Goal: Information Seeking & Learning: Learn about a topic

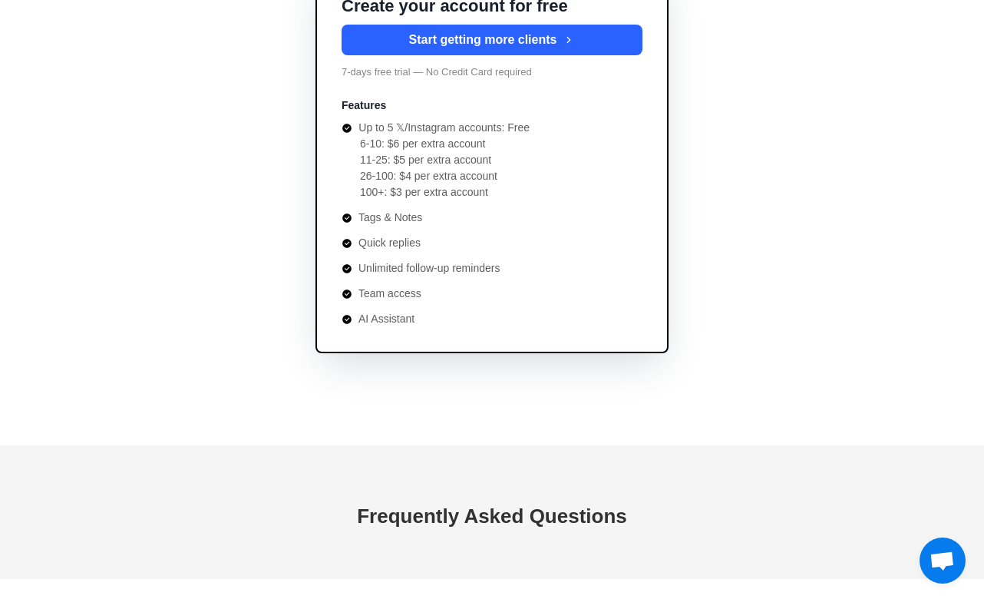
scroll to position [5675, 0]
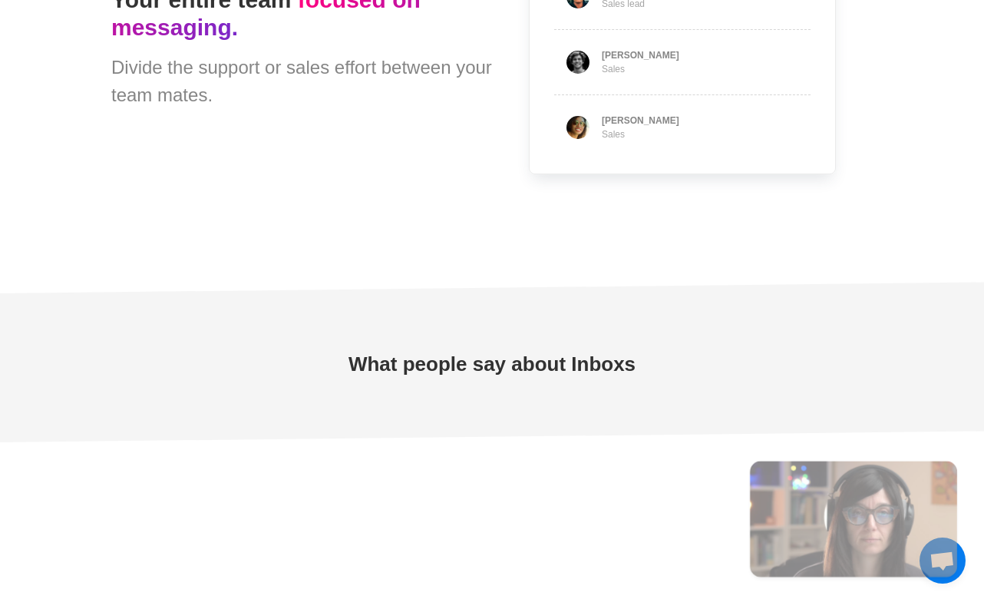
type textarea "*"
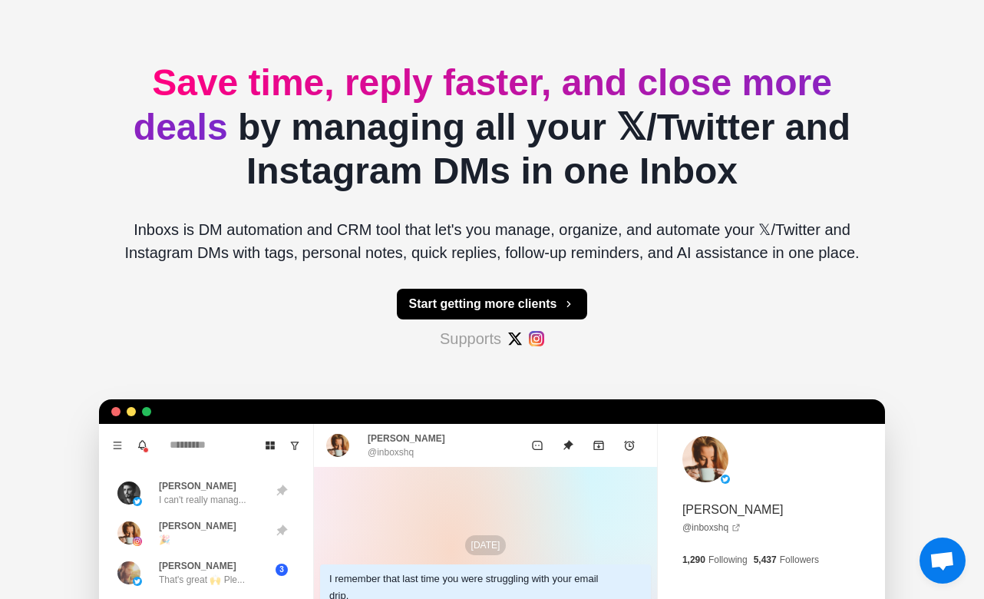
scroll to position [0, 0]
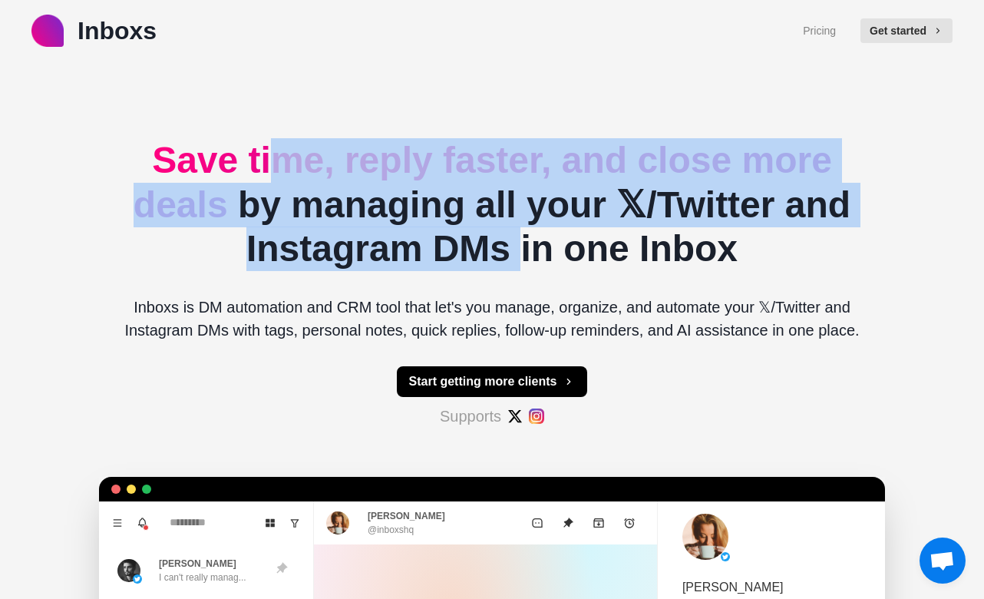
drag, startPoint x: 292, startPoint y: 176, endPoint x: 519, endPoint y: 245, distance: 237.5
click at [519, 245] on h2 "Save time, reply faster, and close more deals by managing all your 𝕏/Twitter an…" at bounding box center [492, 204] width 762 height 133
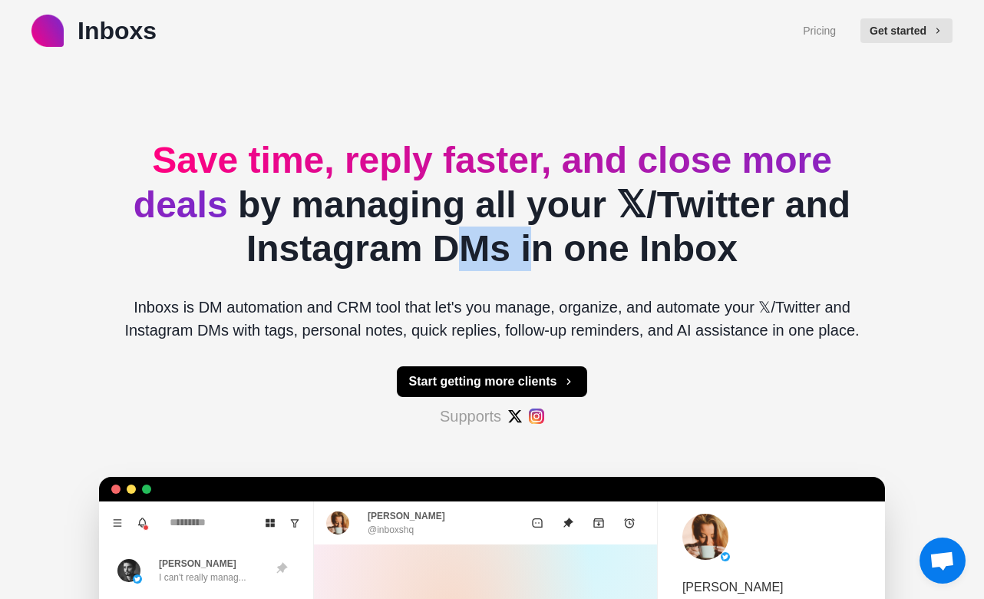
drag, startPoint x: 519, startPoint y: 245, endPoint x: 471, endPoint y: 245, distance: 48.4
click at [474, 245] on h2 "Save time, reply faster, and close more deals by managing all your 𝕏/Twitter an…" at bounding box center [492, 204] width 762 height 133
click at [471, 245] on h2 "Save time, reply faster, and close more deals by managing all your 𝕏/Twitter an…" at bounding box center [492, 204] width 762 height 133
drag, startPoint x: 440, startPoint y: 240, endPoint x: 536, endPoint y: 240, distance: 96.0
click at [537, 240] on h2 "Save time, reply faster, and close more deals by managing all your 𝕏/Twitter an…" at bounding box center [492, 204] width 762 height 133
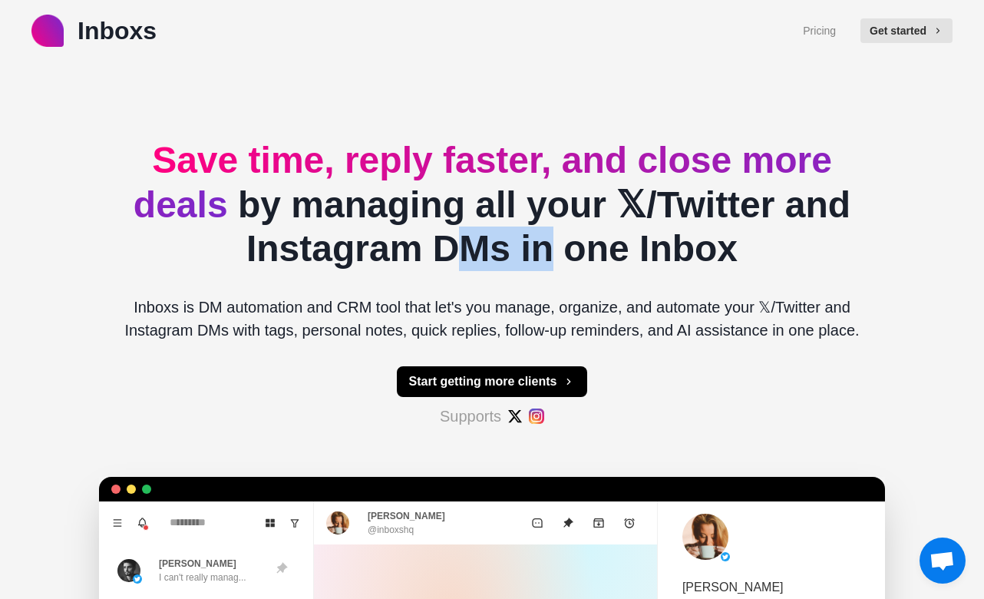
click at [536, 240] on h2 "Save time, reply faster, and close more deals by managing all your 𝕏/Twitter an…" at bounding box center [492, 204] width 762 height 133
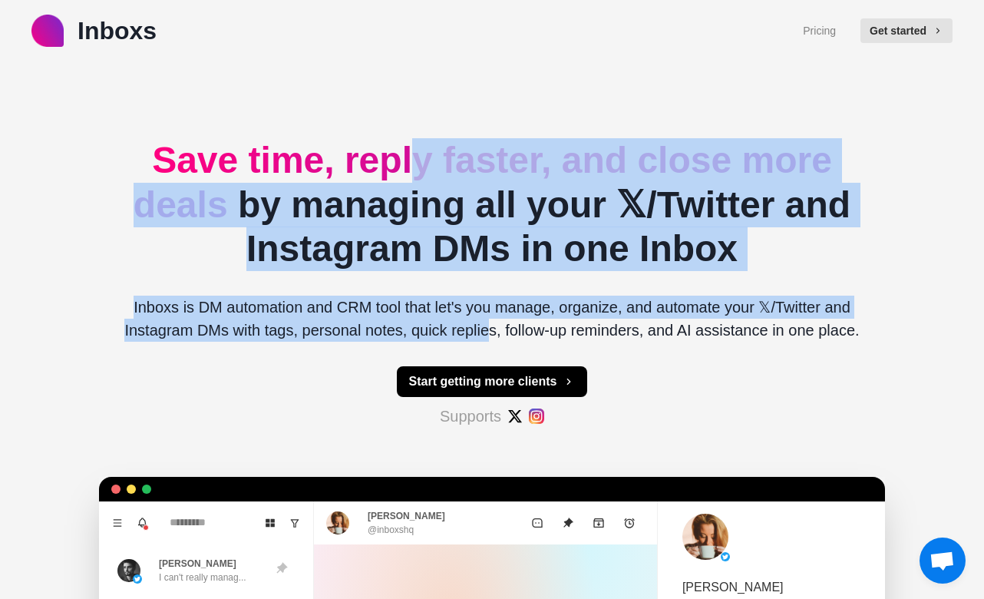
drag, startPoint x: 415, startPoint y: 160, endPoint x: 492, endPoint y: 329, distance: 186.6
click at [492, 329] on div "Save time, reply faster, and close more deals by managing all your 𝕏/Twitter an…" at bounding box center [492, 511] width 762 height 901
click at [492, 329] on p "Inboxs is DM automation and CRM tool that let's you manage, organize, and autom…" at bounding box center [492, 319] width 762 height 46
